Goal: Task Accomplishment & Management: Complete application form

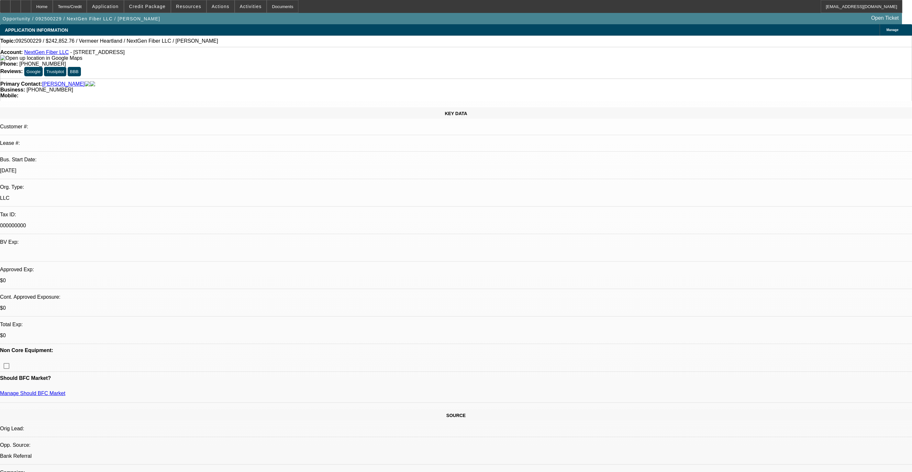
select select "0"
select select "2"
select select "0.1"
select select "4"
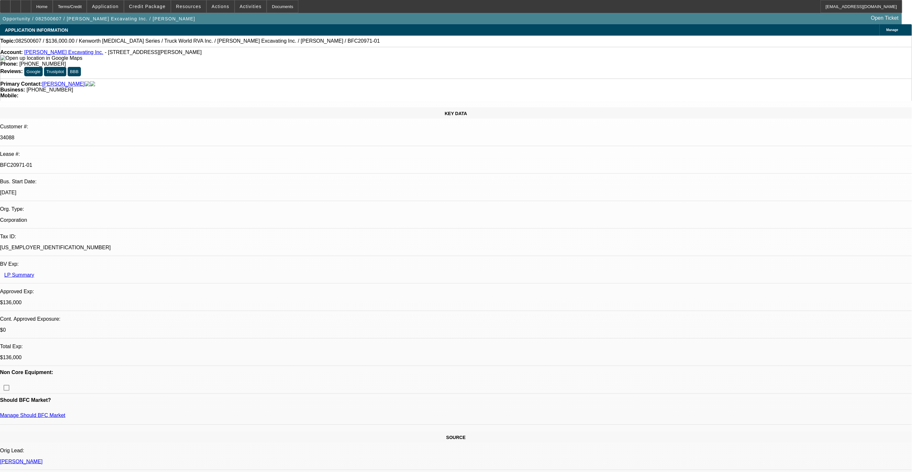
select select "0"
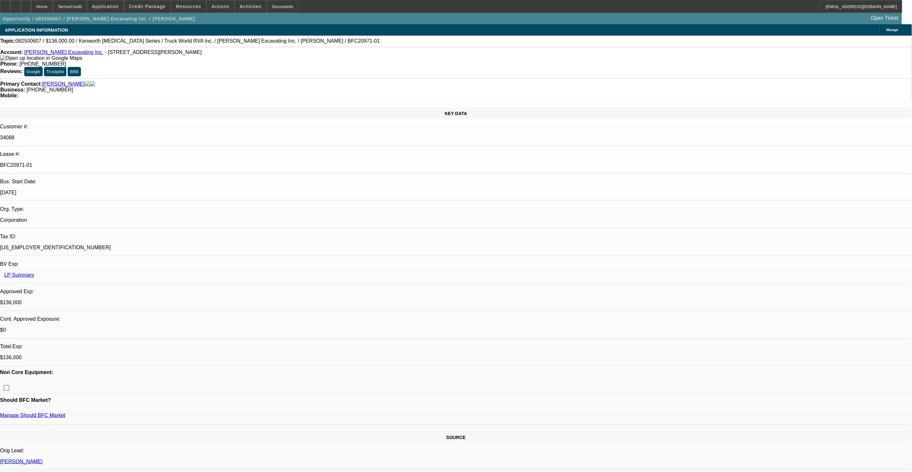
select select "0"
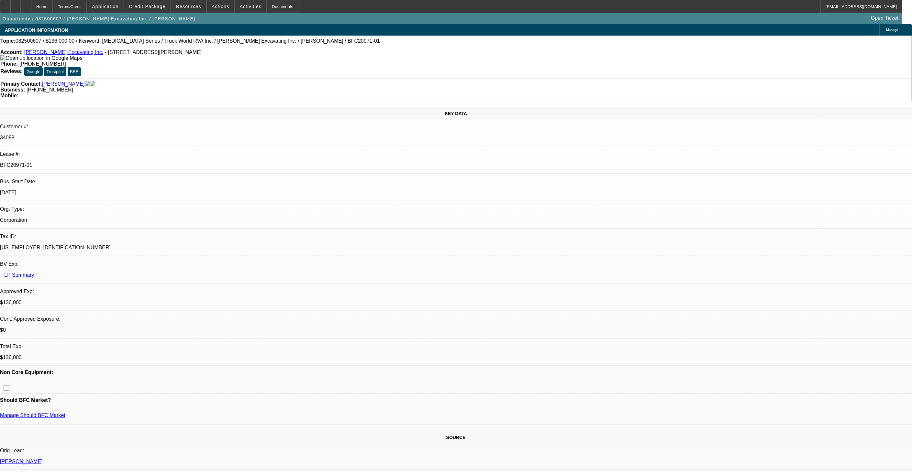
select select "0"
select select "1"
select select "2"
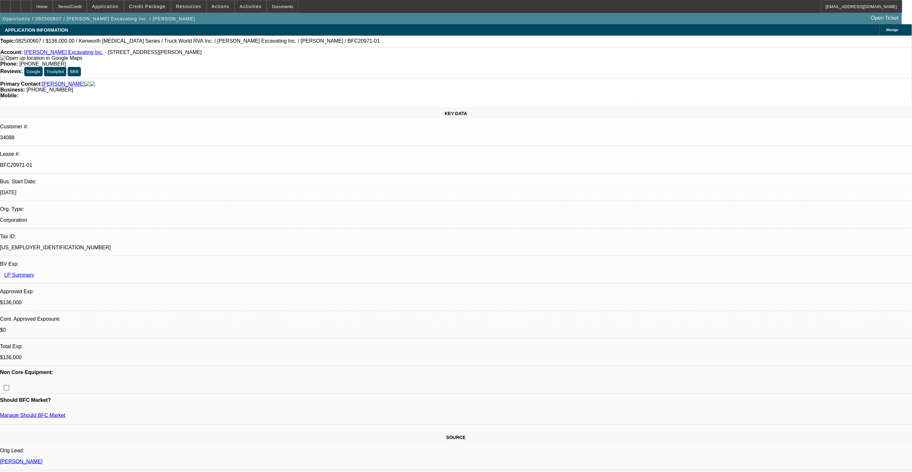
select select "1"
select select "6"
select select "1"
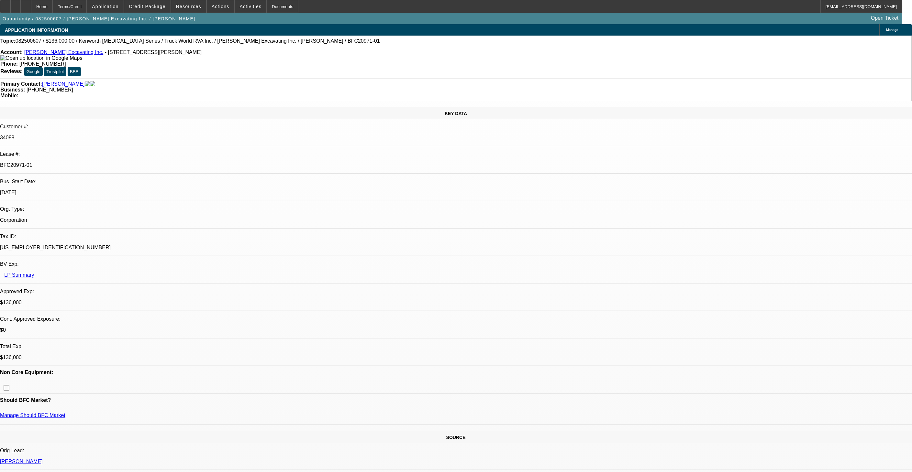
select select "6"
select select "1"
select select "6"
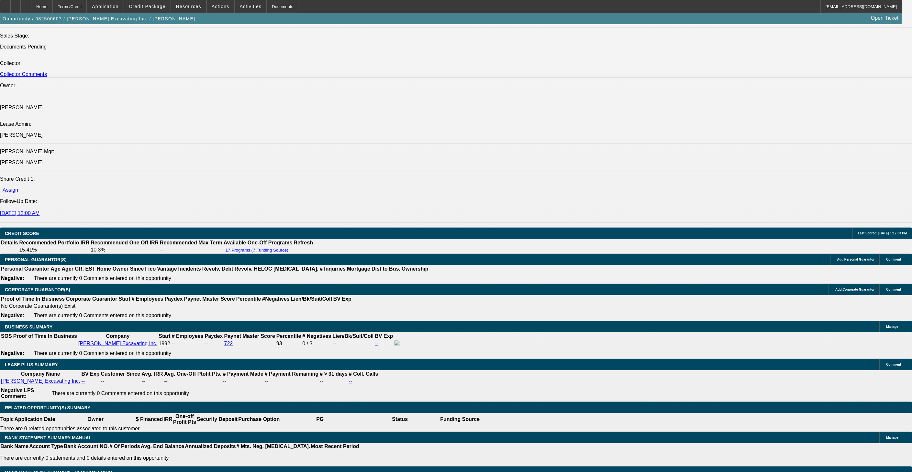
scroll to position [791, 0]
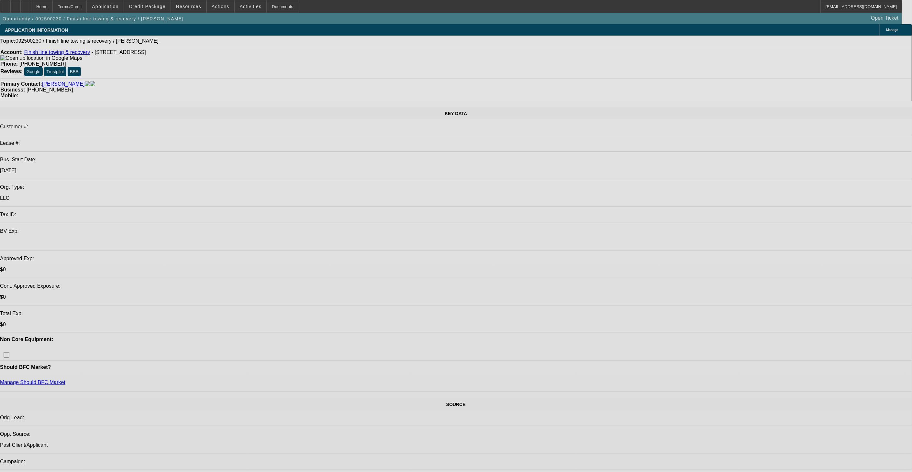
select select "0"
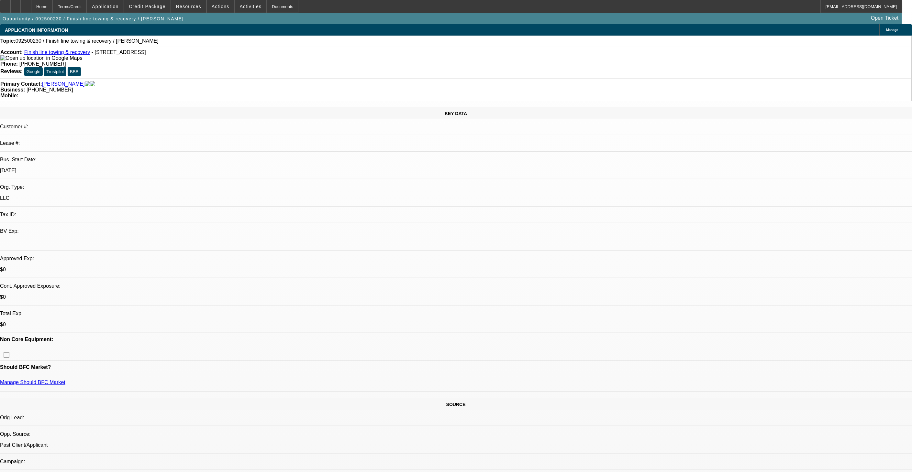
select select "2"
select select "0.1"
select select "4"
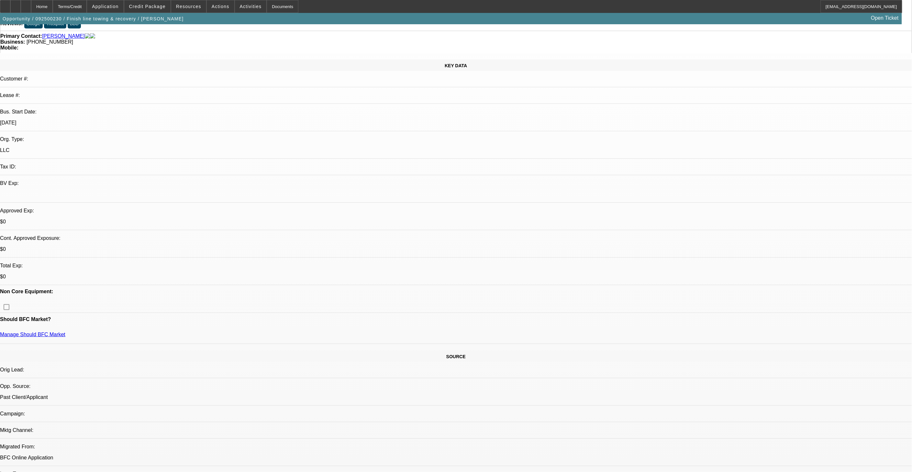
scroll to position [36, 0]
